Goal: Information Seeking & Learning: Check status

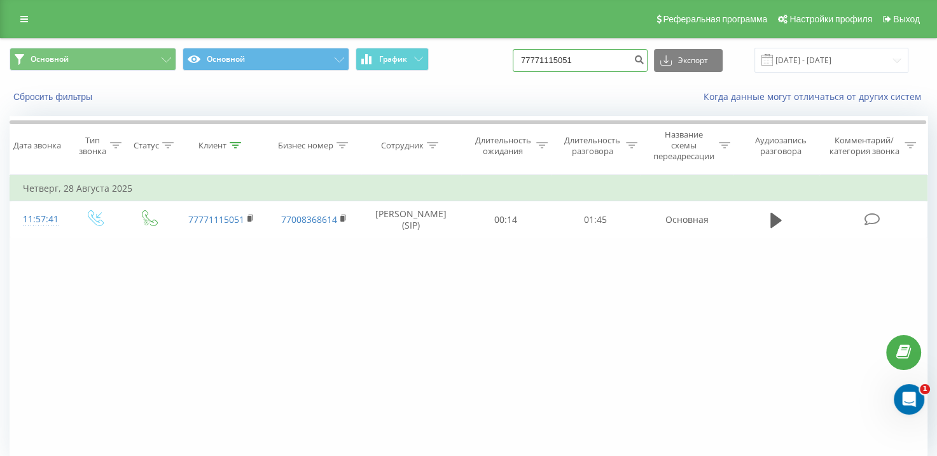
drag, startPoint x: 589, startPoint y: 61, endPoint x: 499, endPoint y: 65, distance: 90.5
click at [499, 65] on div "Основной Основной График 77771115051 Экспорт .csv .xls .xlsx 22.06.2025 - 22.09…" at bounding box center [469, 60] width 918 height 25
paste input "77021121900"
type input "77021121900"
click at [645, 59] on icon "submit" at bounding box center [639, 58] width 11 height 8
